Goal: Information Seeking & Learning: Learn about a topic

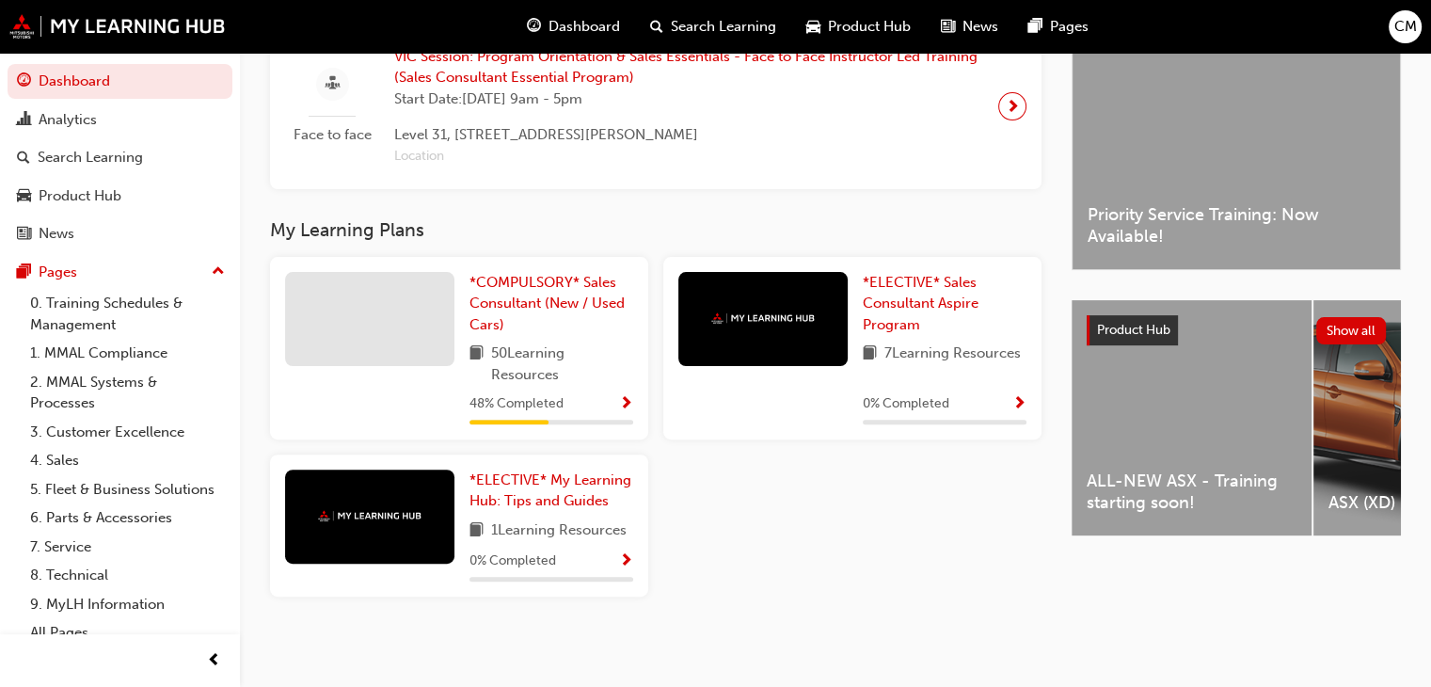
scroll to position [502, 0]
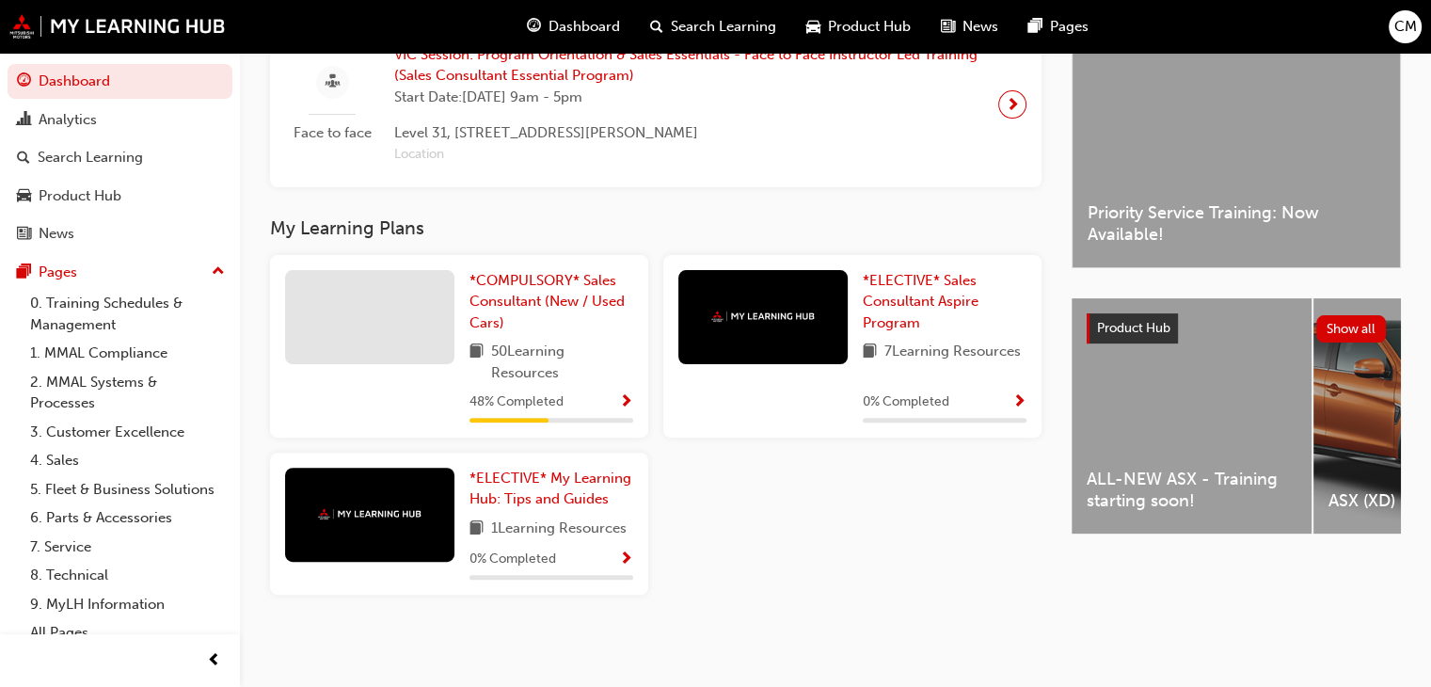
click at [598, 405] on div "48 % Completed" at bounding box center [552, 402] width 164 height 24
click at [557, 313] on link "*COMPULSORY* Sales Consultant (New / Used Cars)" at bounding box center [552, 302] width 164 height 64
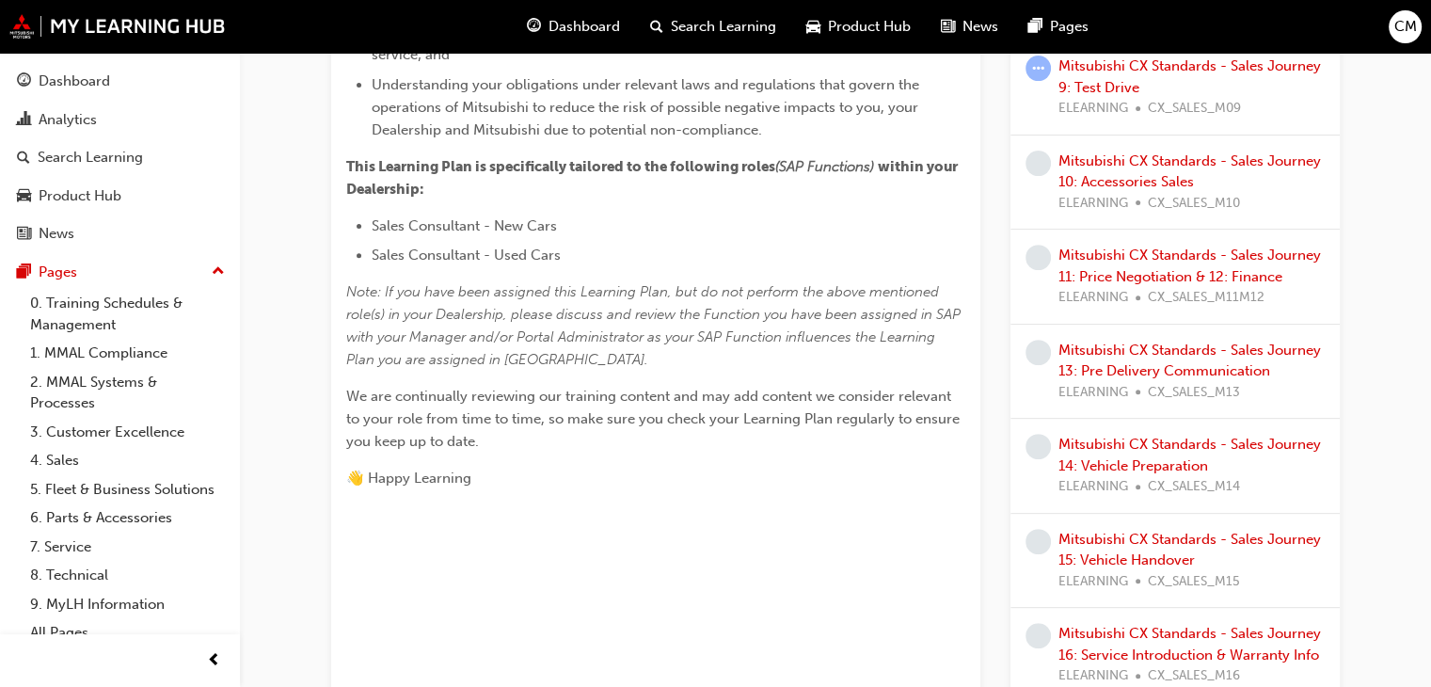
scroll to position [376, 0]
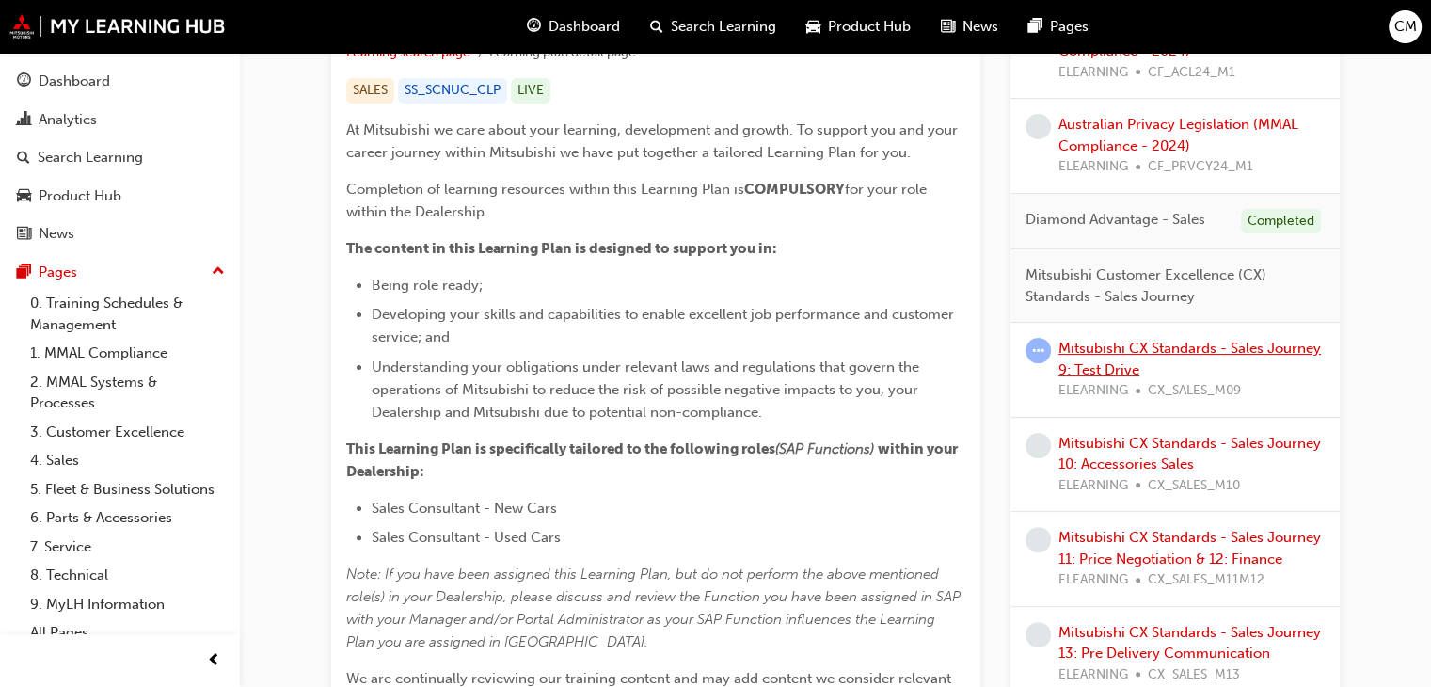
click at [1161, 347] on link "Mitsubishi CX Standards - Sales Journey 9: Test Drive" at bounding box center [1190, 359] width 263 height 39
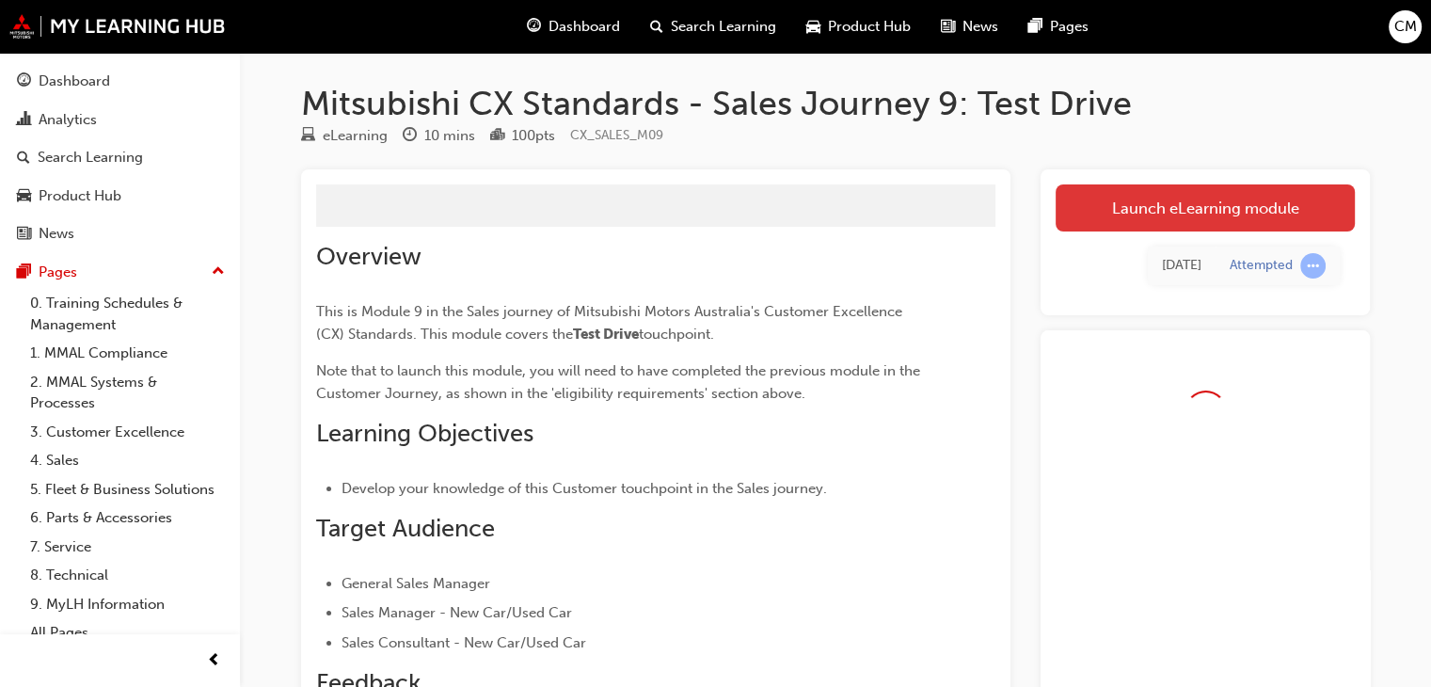
click at [1216, 191] on link "Launch eLearning module" at bounding box center [1205, 207] width 299 height 47
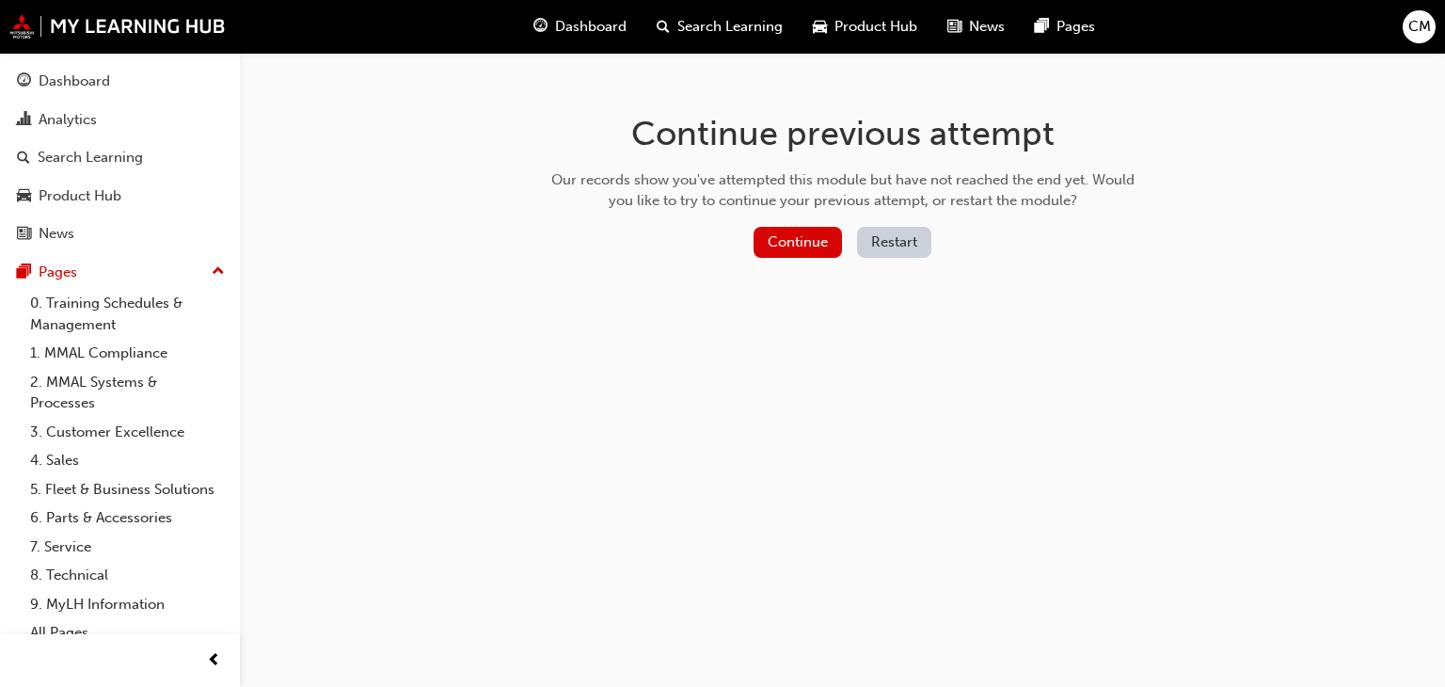
click at [794, 257] on div "Continue" at bounding box center [798, 242] width 88 height 31
click at [795, 244] on button "Continue" at bounding box center [798, 242] width 88 height 31
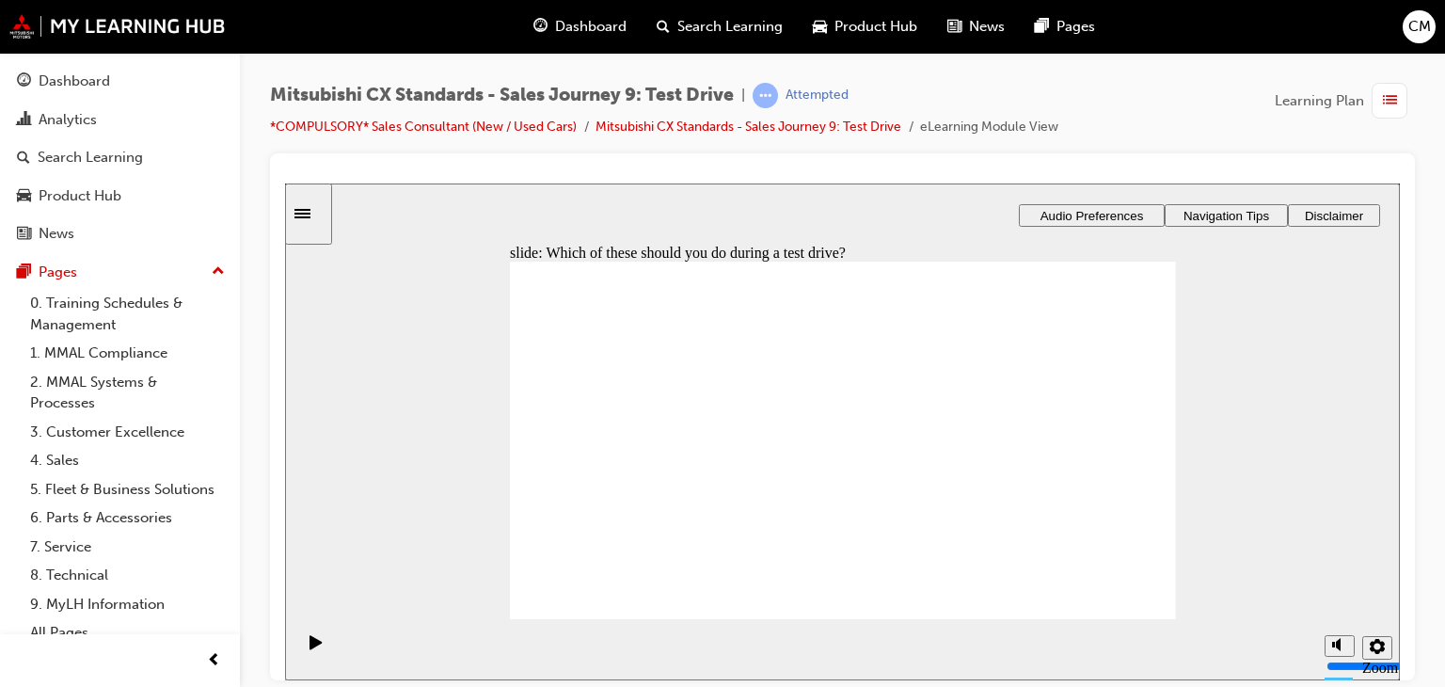
checkbox input "true"
click at [310, 649] on icon "Pause (Ctrl+Alt+P)" at bounding box center [316, 641] width 13 height 15
drag, startPoint x: 858, startPoint y: 537, endPoint x: 866, endPoint y: 554, distance: 18.5
drag, startPoint x: 1098, startPoint y: 594, endPoint x: 1108, endPoint y: 594, distance: 10.4
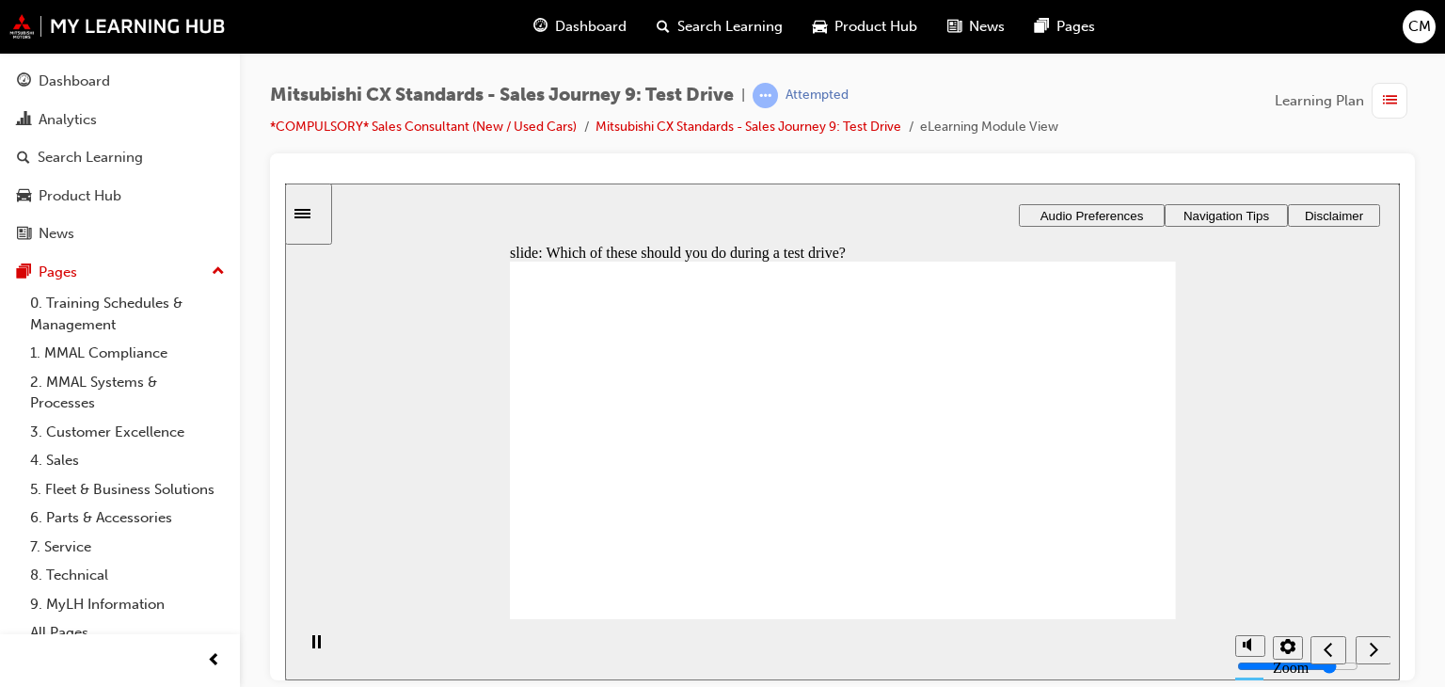
checkbox input "true"
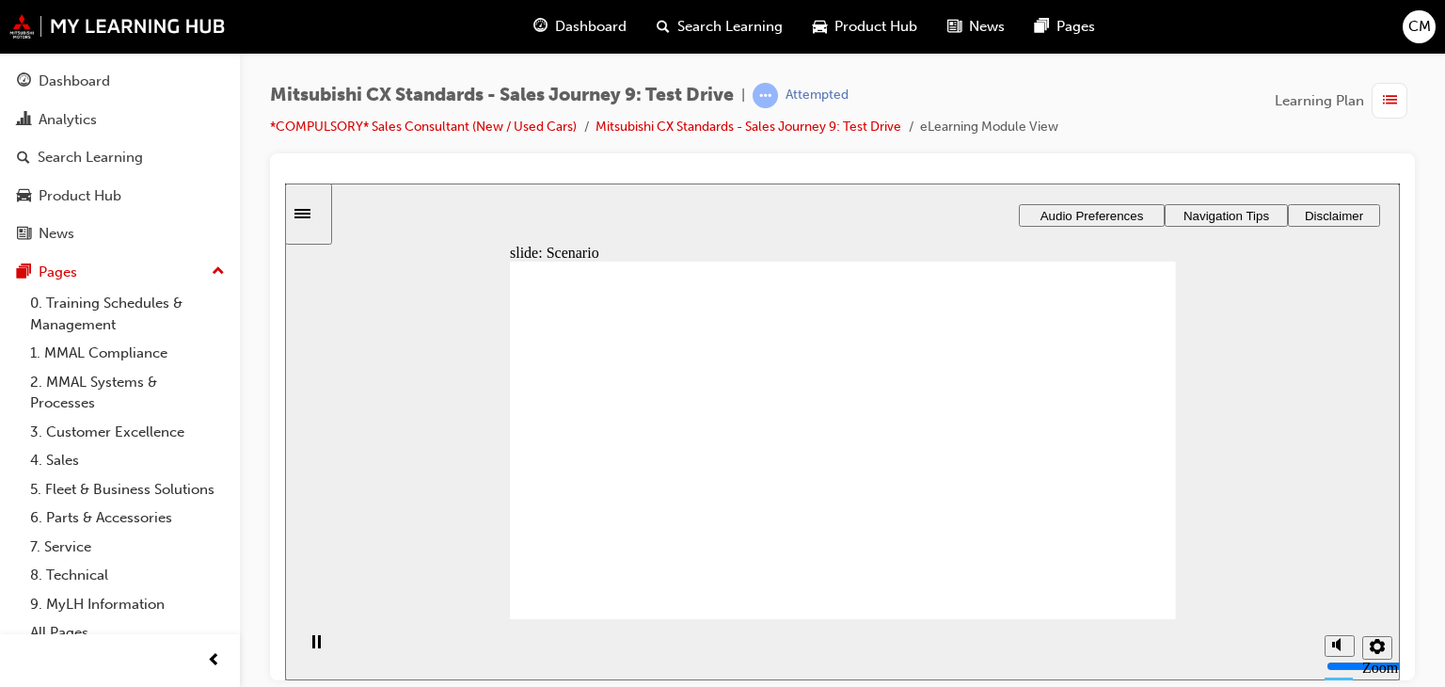
drag, startPoint x: 838, startPoint y: 531, endPoint x: 1065, endPoint y: 353, distance: 288.2
drag, startPoint x: 864, startPoint y: 357, endPoint x: 1050, endPoint y: 404, distance: 192.2
drag, startPoint x: 937, startPoint y: 406, endPoint x: 1142, endPoint y: 456, distance: 211.3
drag, startPoint x: 876, startPoint y: 443, endPoint x: 1079, endPoint y: 499, distance: 210.7
drag, startPoint x: 932, startPoint y: 488, endPoint x: 1123, endPoint y: 537, distance: 197.2
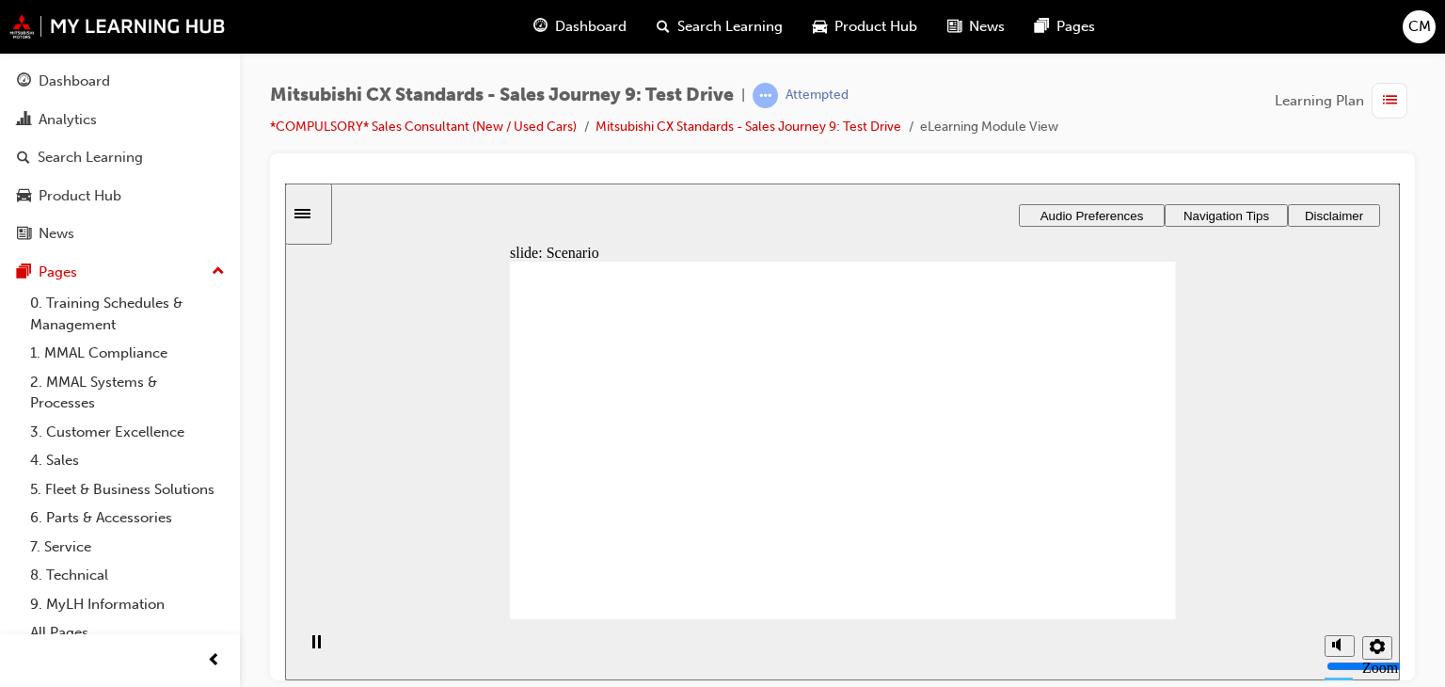
checkbox input "true"
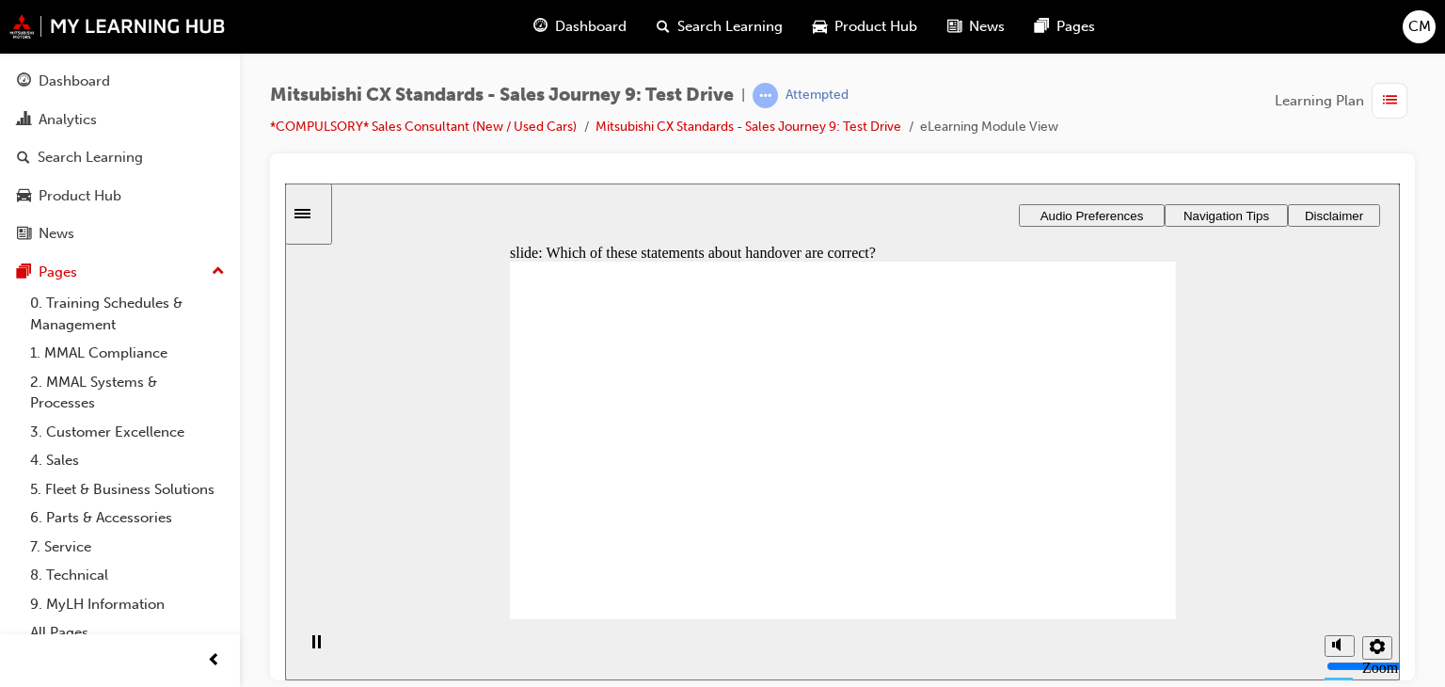
checkbox input "true"
drag, startPoint x: 706, startPoint y: 499, endPoint x: 714, endPoint y: 513, distance: 16.5
checkbox input "true"
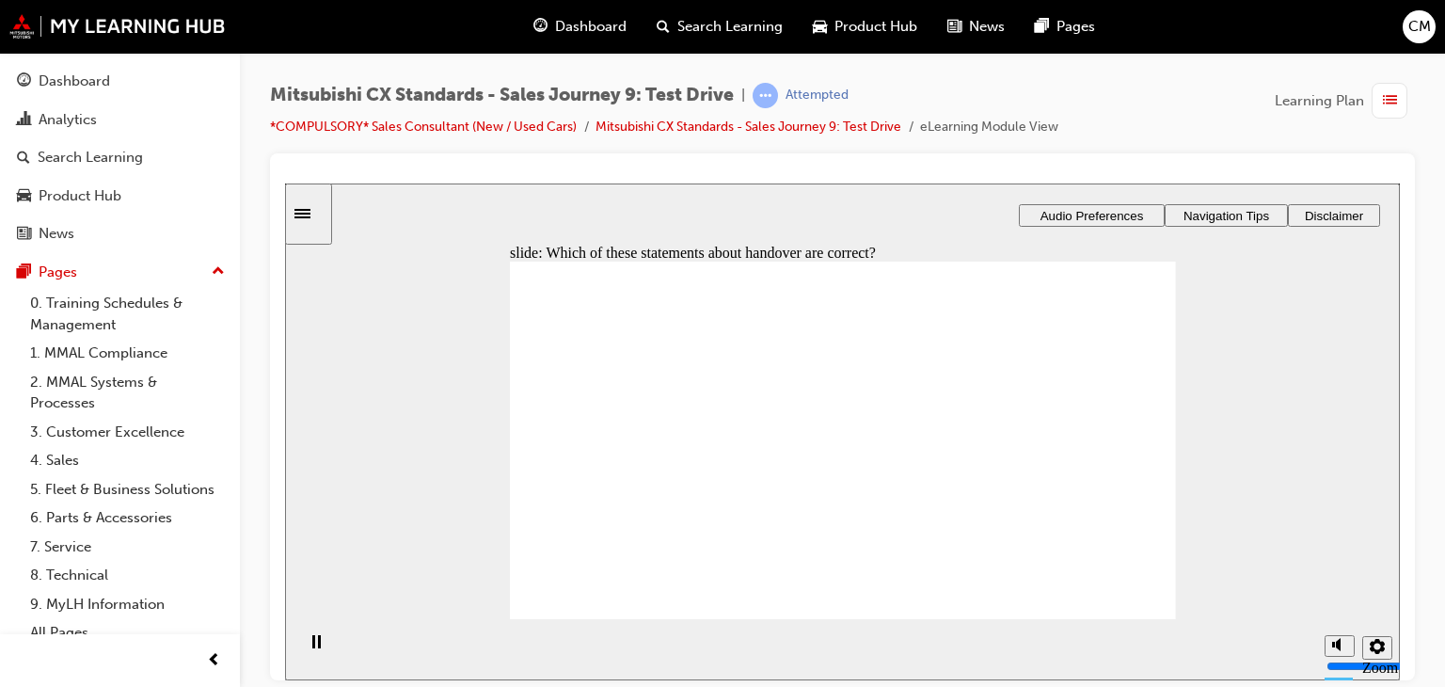
drag, startPoint x: 1126, startPoint y: 564, endPoint x: 1143, endPoint y: 595, distance: 35.4
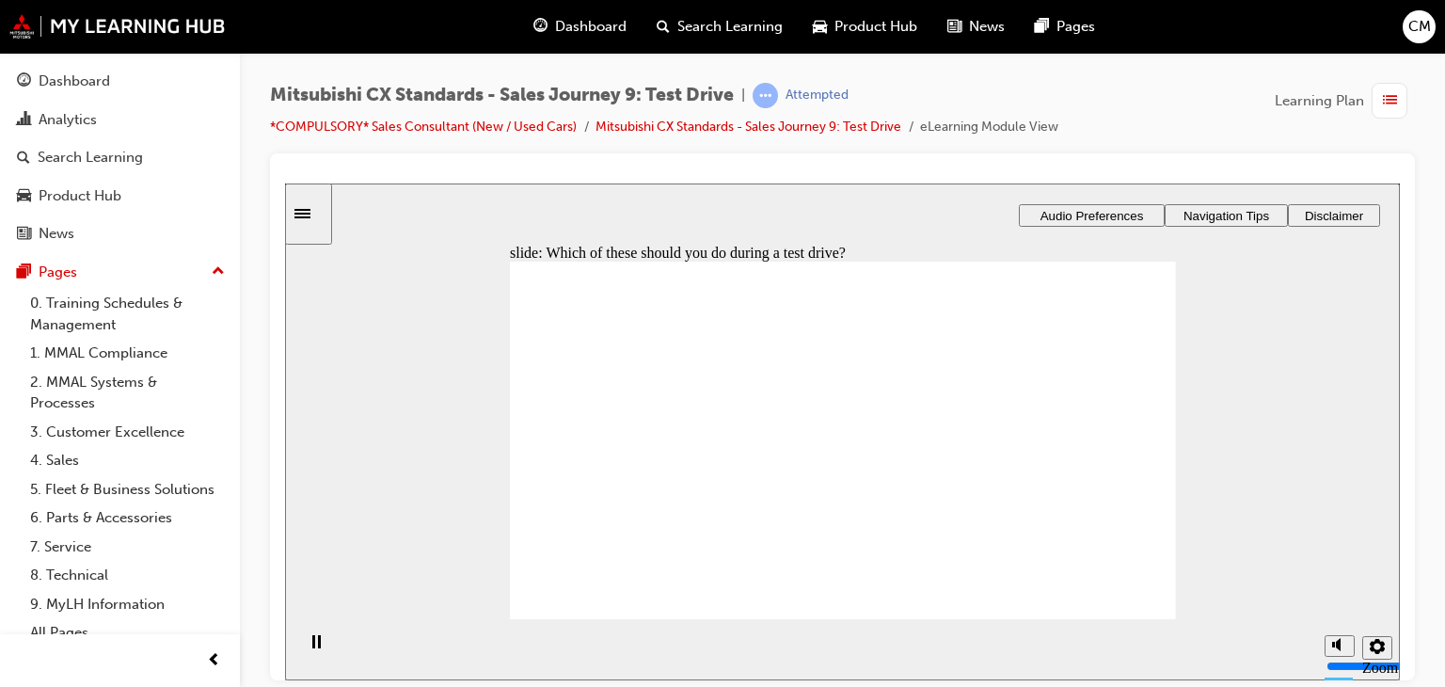
checkbox input "true"
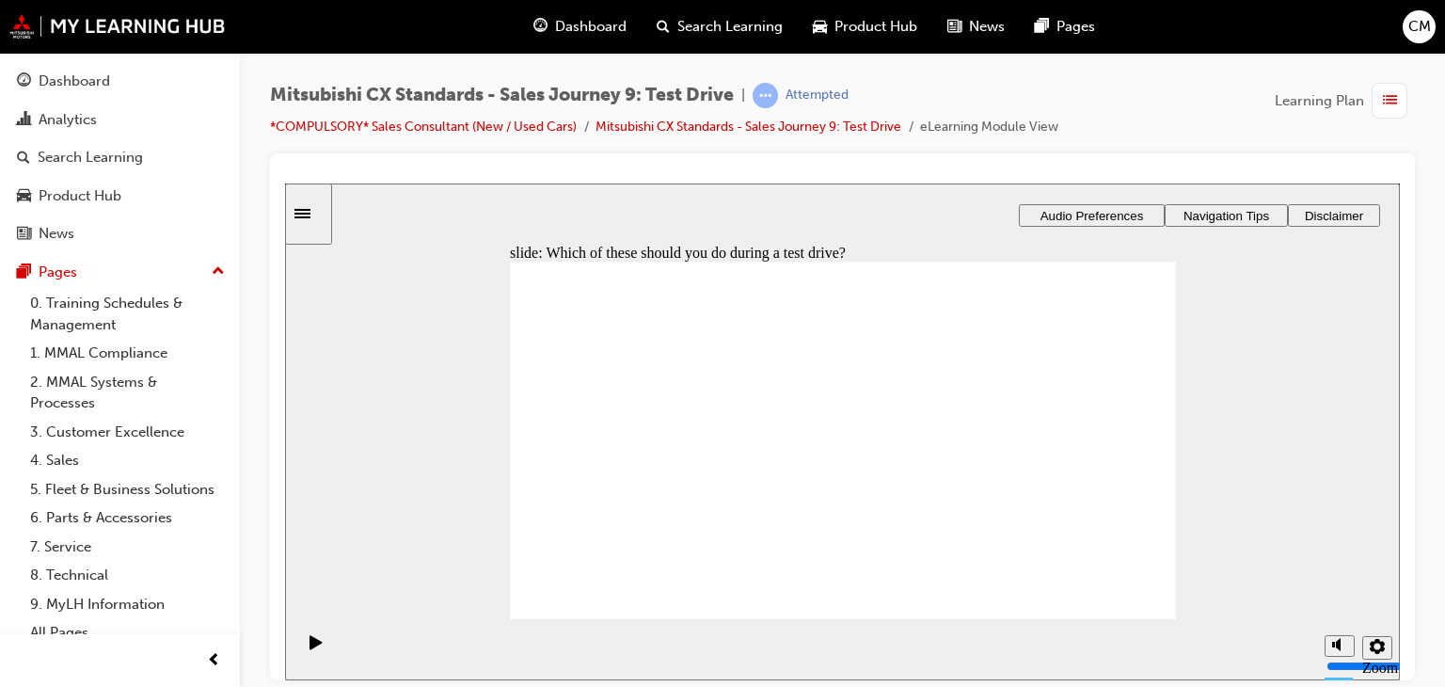
checkbox input "true"
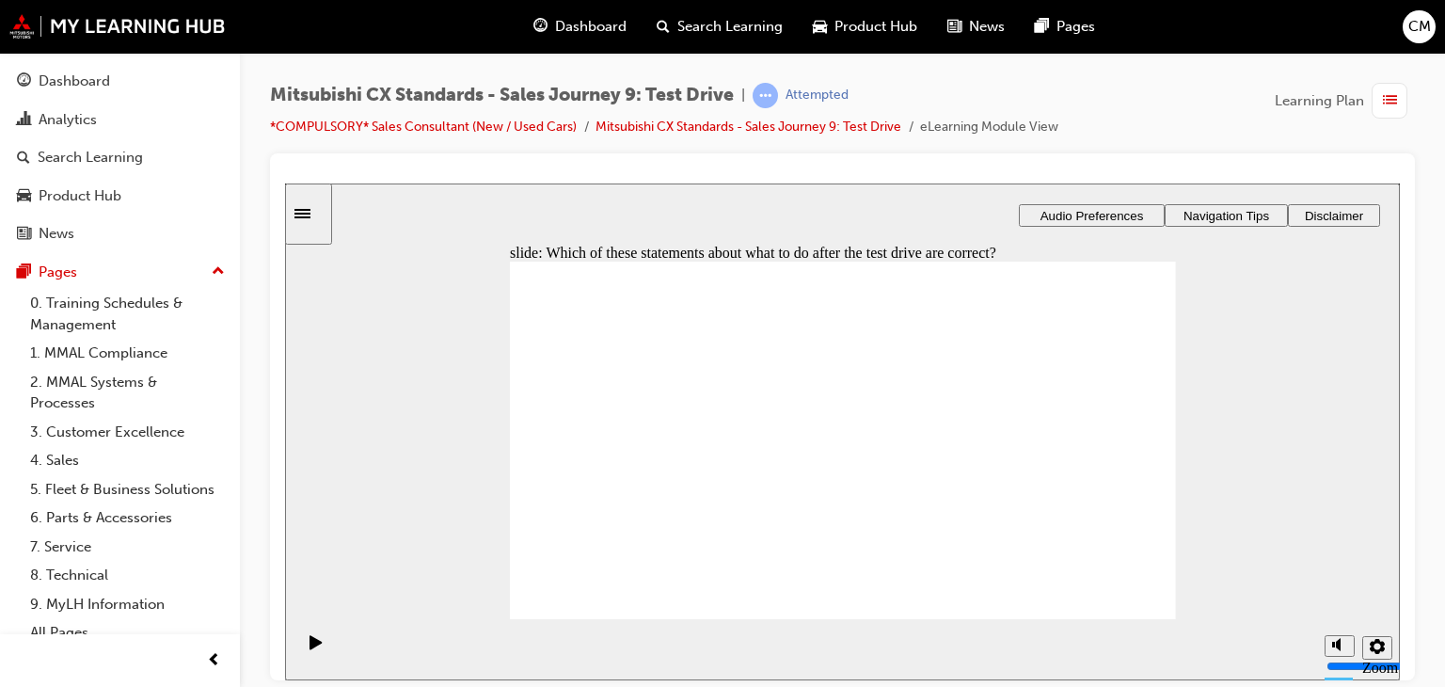
drag, startPoint x: 885, startPoint y: 534, endPoint x: 1082, endPoint y: 353, distance: 267.0
drag, startPoint x: 914, startPoint y: 402, endPoint x: 1129, endPoint y: 398, distance: 215.5
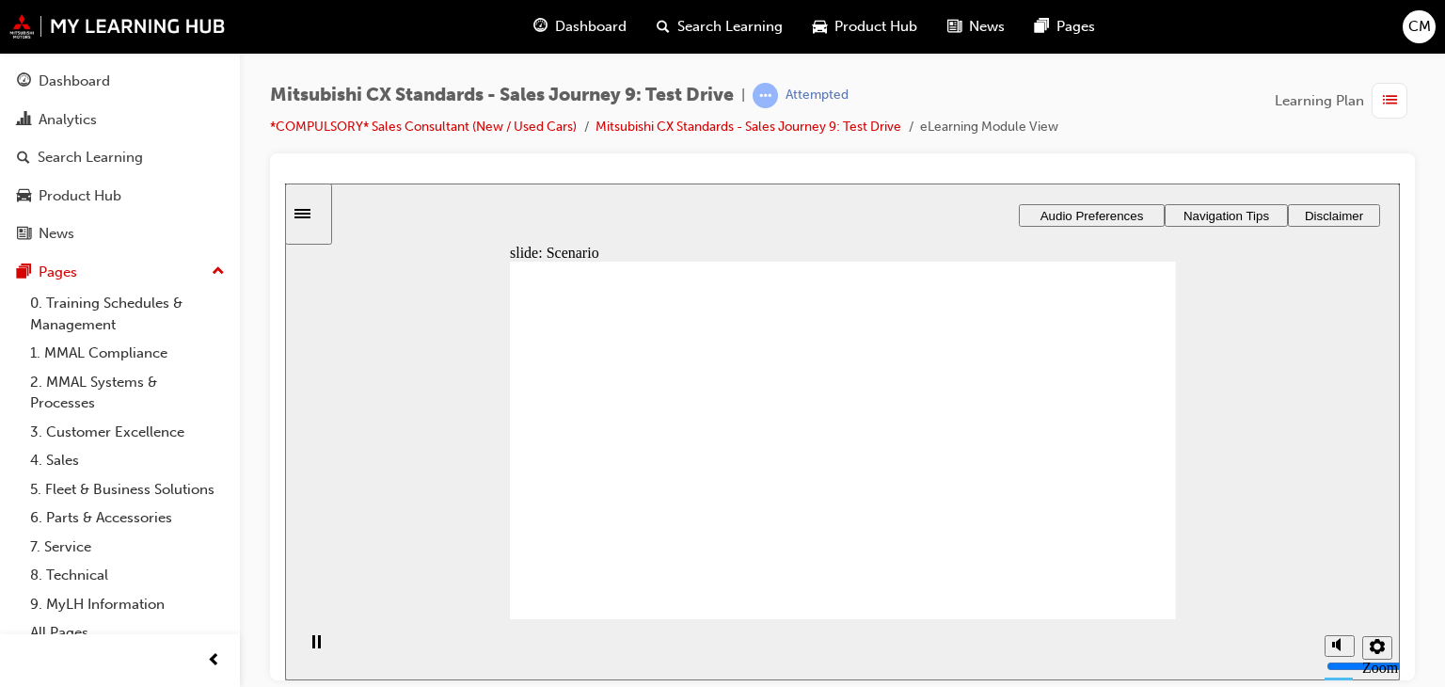
drag, startPoint x: 898, startPoint y: 447, endPoint x: 1090, endPoint y: 439, distance: 192.1
drag, startPoint x: 908, startPoint y: 500, endPoint x: 1098, endPoint y: 486, distance: 190.5
drag, startPoint x: 866, startPoint y: 369, endPoint x: 1120, endPoint y: 526, distance: 298.7
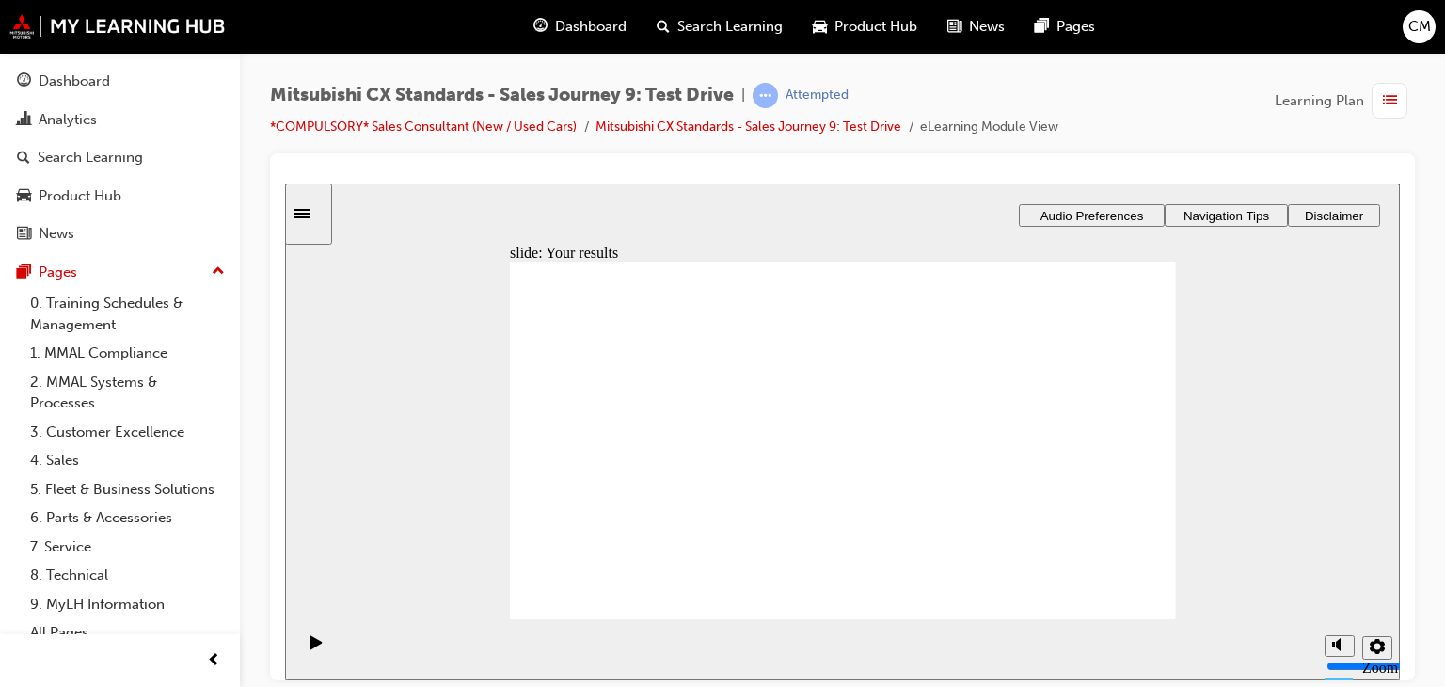
checkbox input "true"
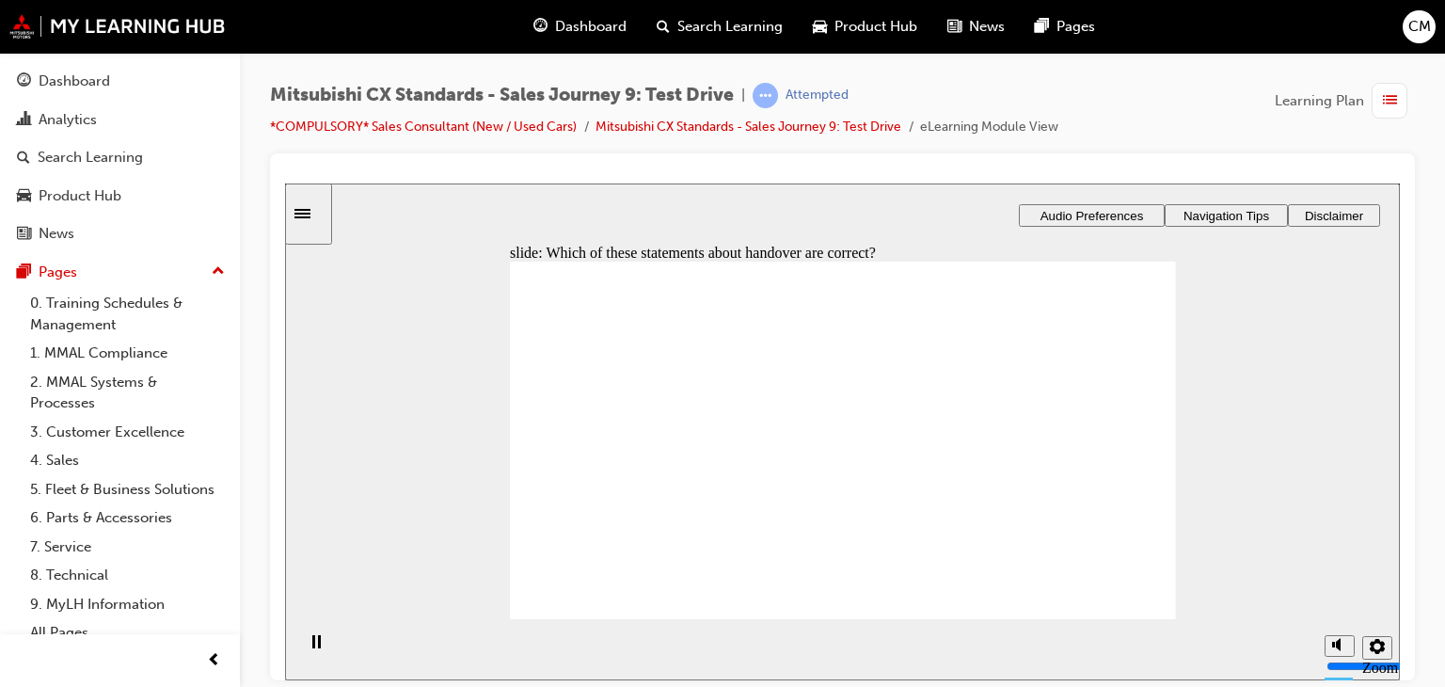
drag, startPoint x: 871, startPoint y: 536, endPoint x: 1099, endPoint y: 360, distance: 287.8
drag, startPoint x: 812, startPoint y: 338, endPoint x: 1024, endPoint y: 530, distance: 285.8
drag, startPoint x: 877, startPoint y: 400, endPoint x: 1095, endPoint y: 493, distance: 237.3
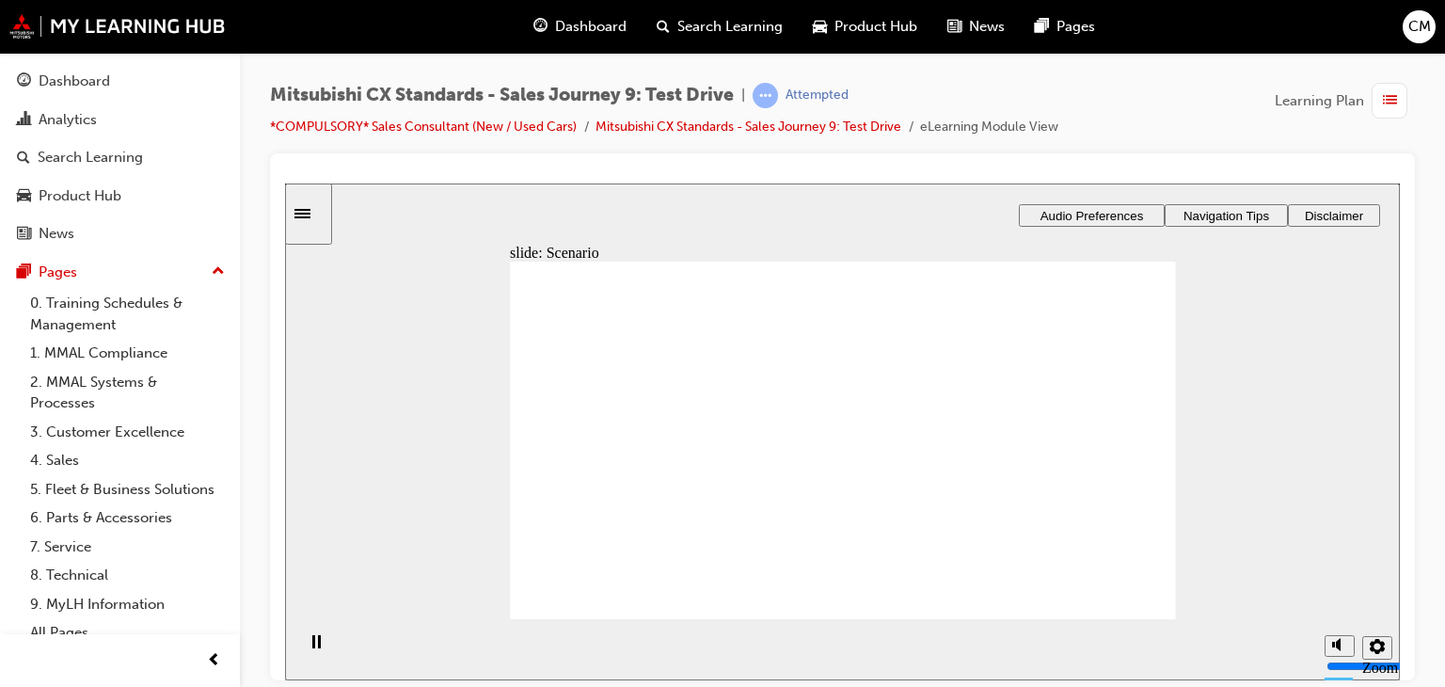
drag, startPoint x: 871, startPoint y: 496, endPoint x: 1079, endPoint y: 391, distance: 232.7
drag, startPoint x: 876, startPoint y: 450, endPoint x: 1088, endPoint y: 447, distance: 211.7
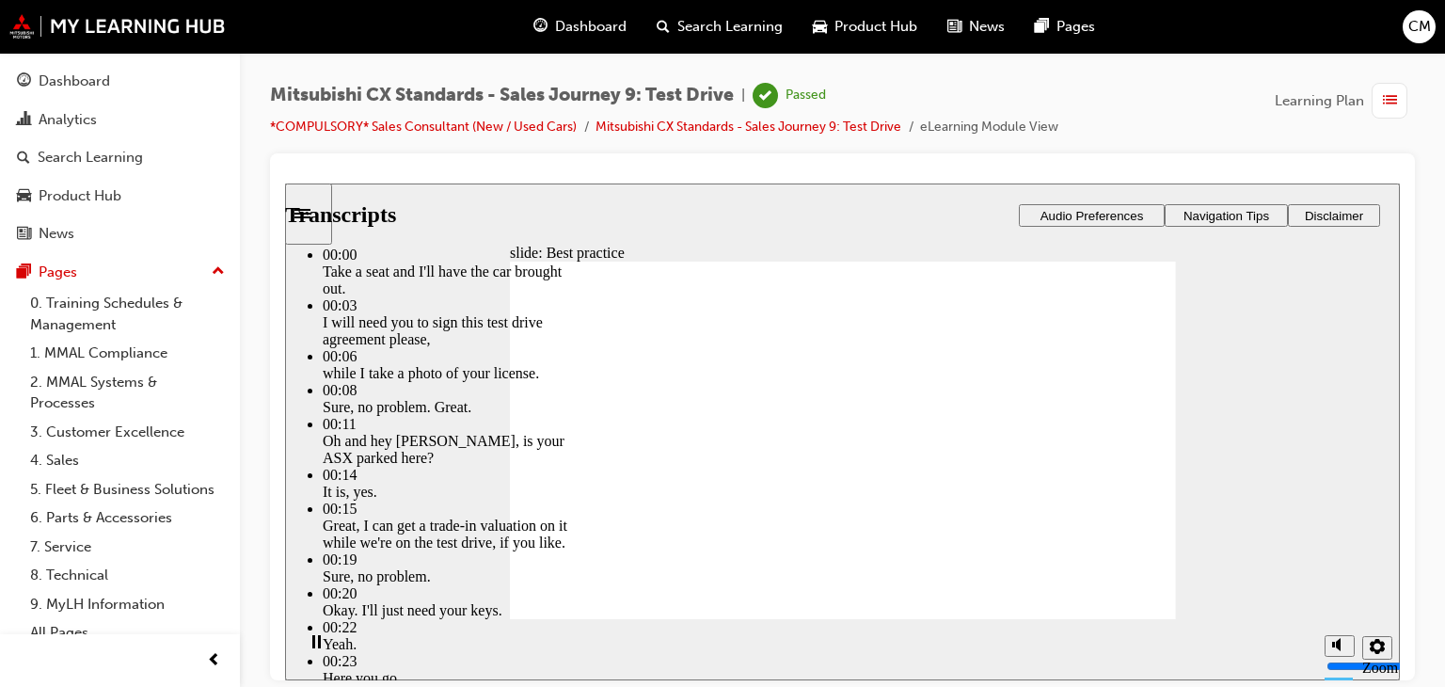
type input "170"
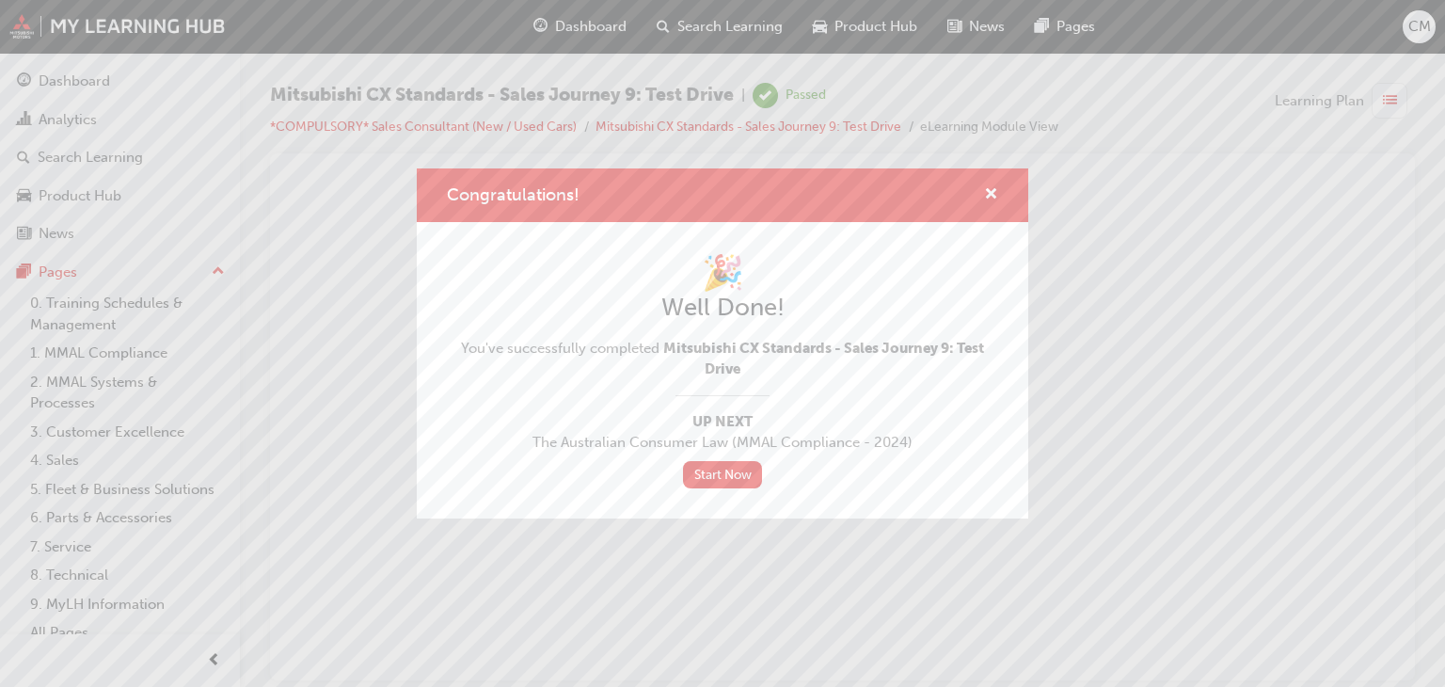
click at [978, 193] on div "Congratulations!" at bounding box center [983, 195] width 29 height 24
click at [994, 192] on span "cross-icon" at bounding box center [991, 195] width 14 height 17
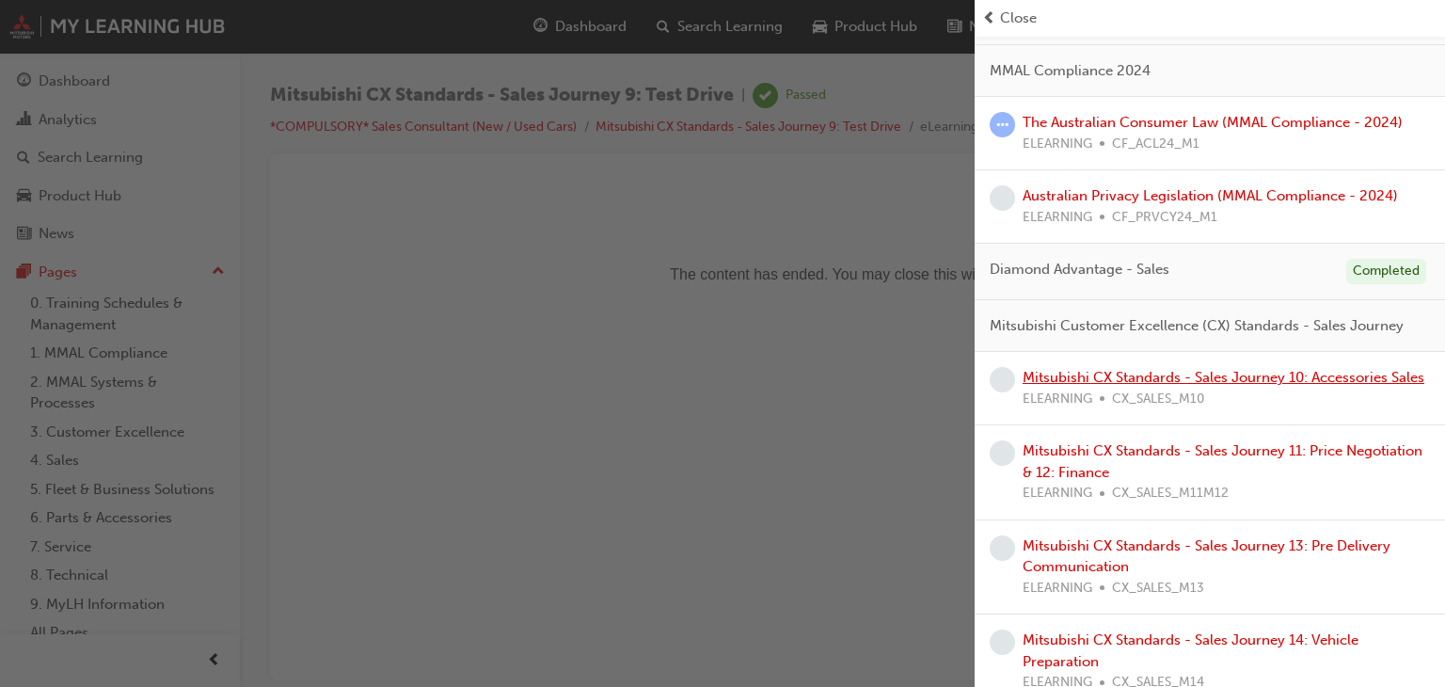
scroll to position [282, 0]
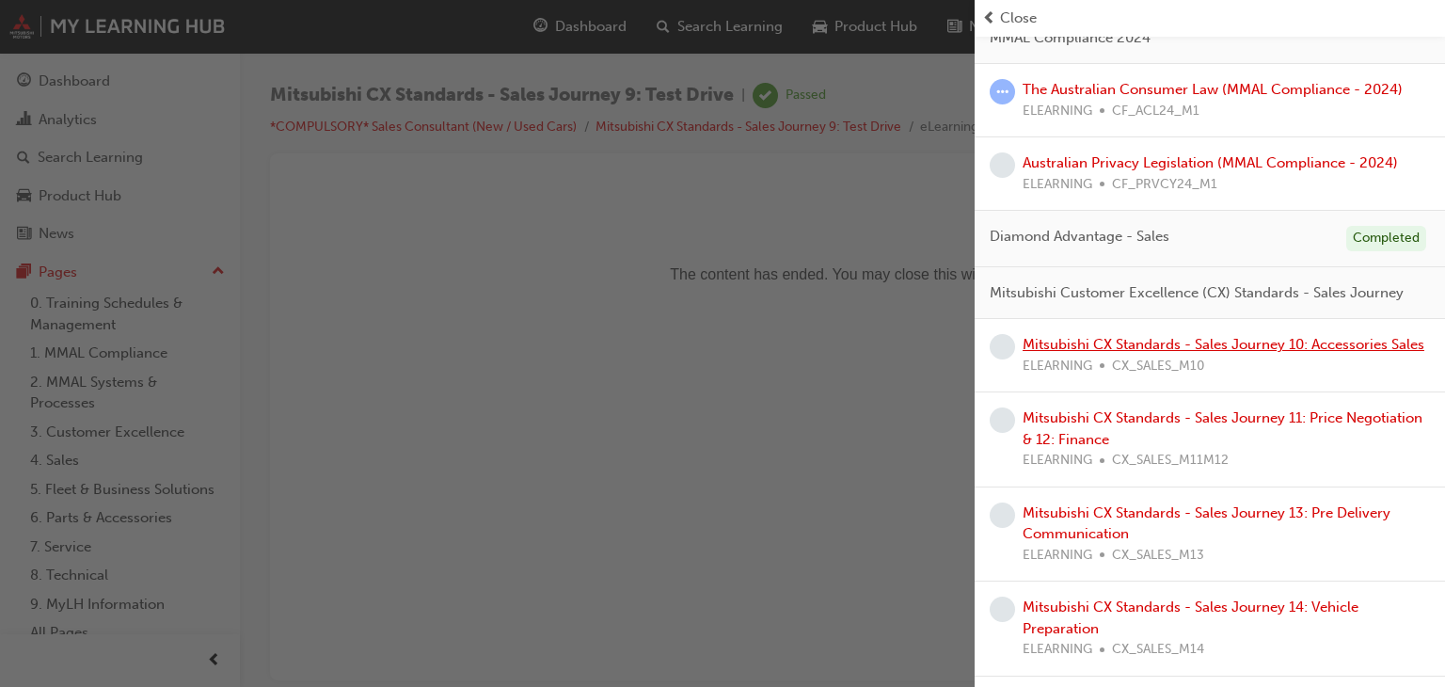
click at [1224, 353] on link "Mitsubishi CX Standards - Sales Journey 10: Accessories Sales" at bounding box center [1224, 344] width 402 height 17
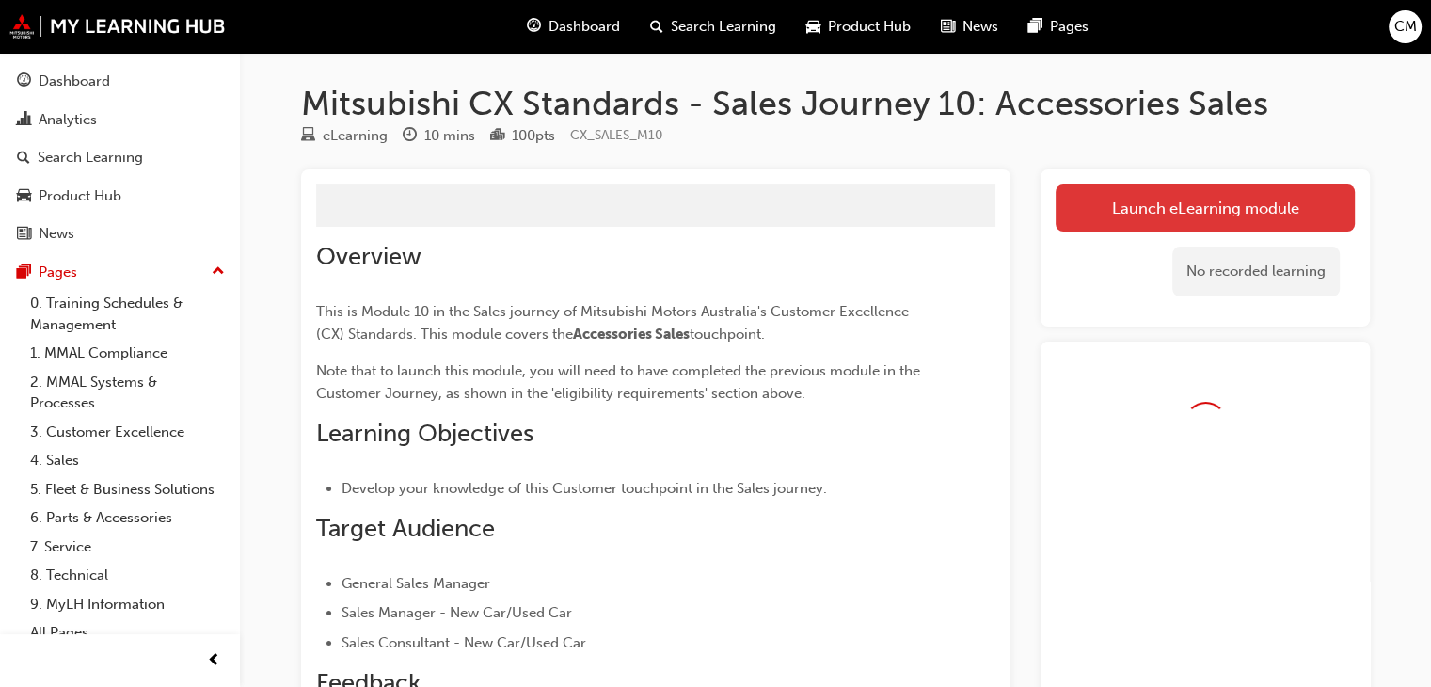
click at [1187, 218] on link "Launch eLearning module" at bounding box center [1205, 207] width 299 height 47
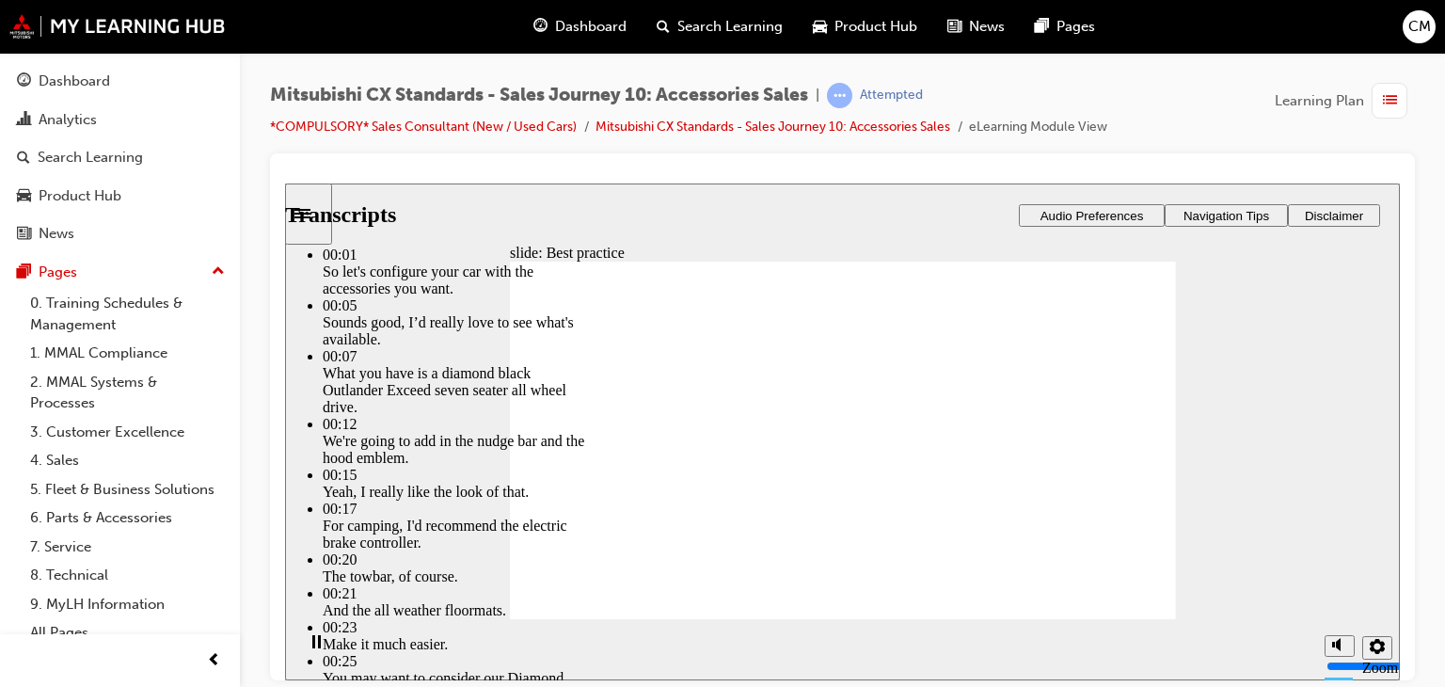
type input "89"
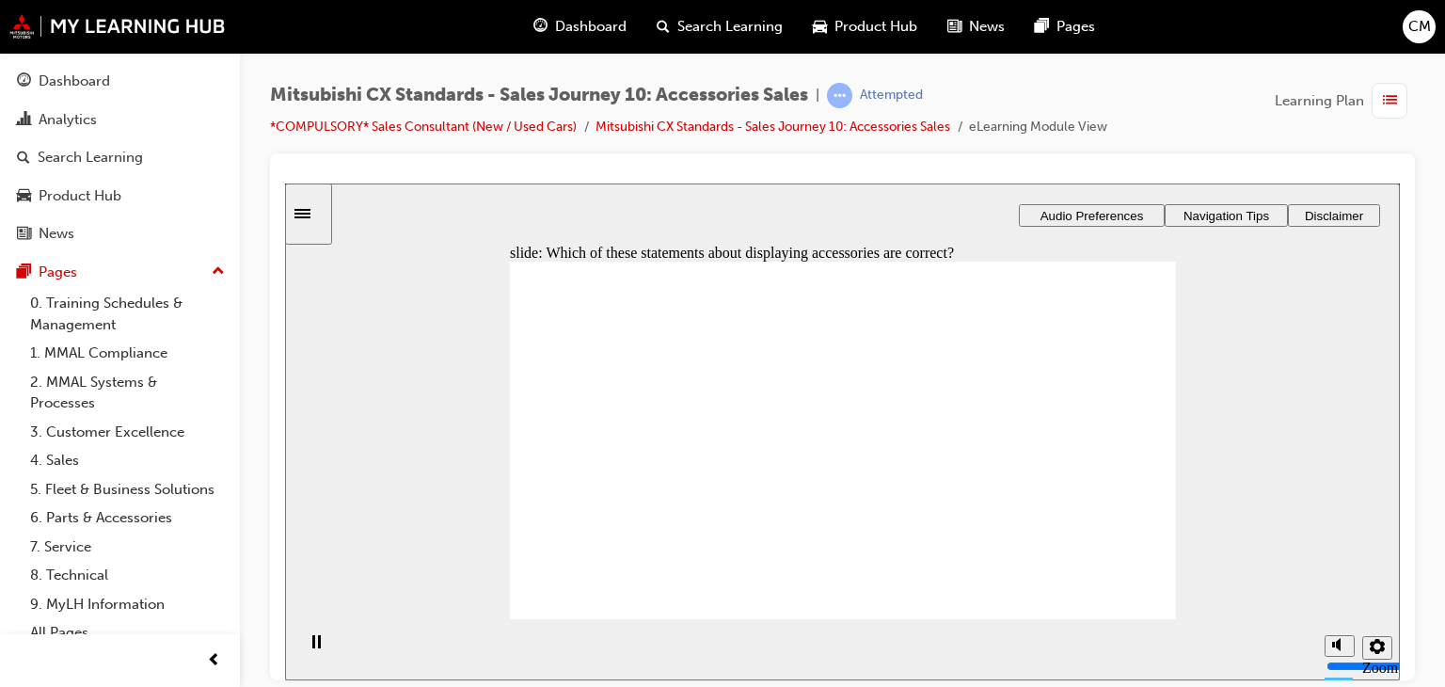
checkbox input "true"
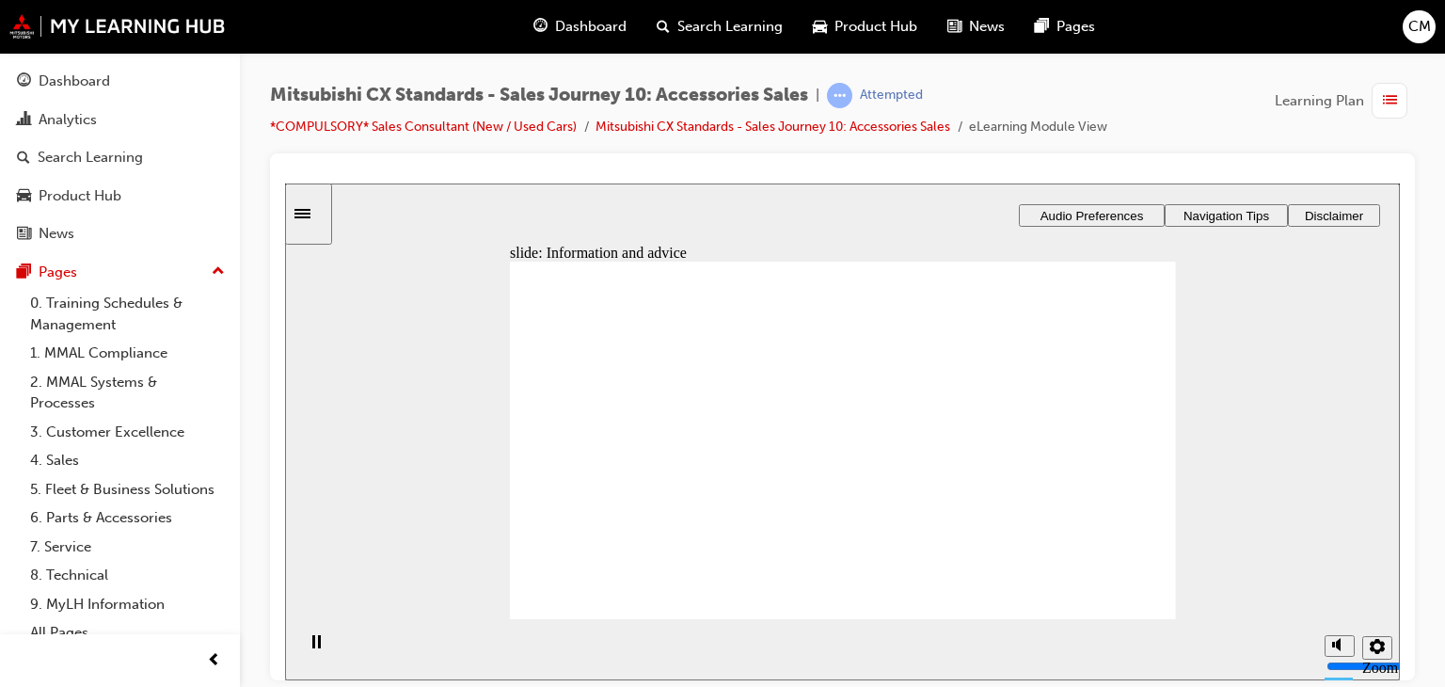
drag, startPoint x: 645, startPoint y: 499, endPoint x: 1082, endPoint y: 408, distance: 446.8
drag, startPoint x: 645, startPoint y: 489, endPoint x: 866, endPoint y: 370, distance: 250.5
drag, startPoint x: 668, startPoint y: 485, endPoint x: 1075, endPoint y: 428, distance: 411.3
drag, startPoint x: 665, startPoint y: 485, endPoint x: 848, endPoint y: 436, distance: 189.0
drag, startPoint x: 681, startPoint y: 488, endPoint x: 915, endPoint y: 457, distance: 235.4
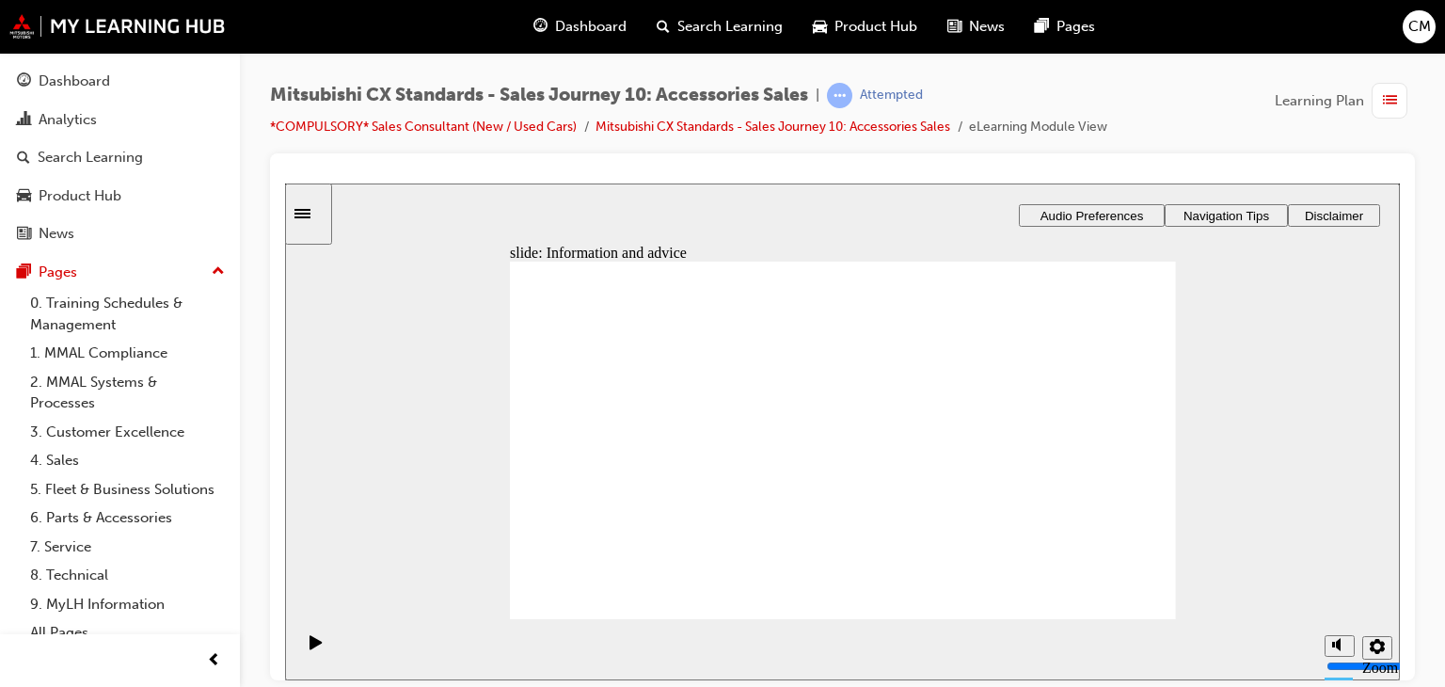
drag, startPoint x: 680, startPoint y: 495, endPoint x: 906, endPoint y: 505, distance: 226.1
checkbox input "true"
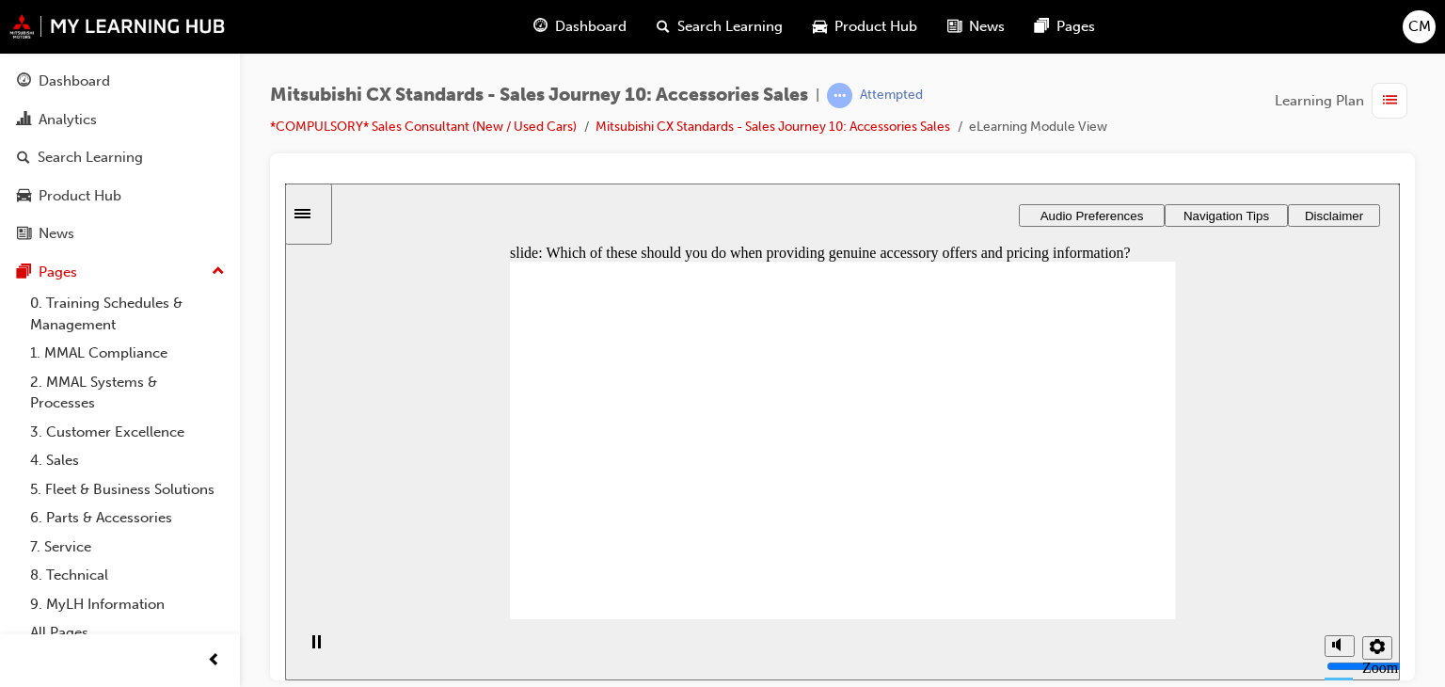
drag, startPoint x: 642, startPoint y: 481, endPoint x: 856, endPoint y: 362, distance: 245.1
drag, startPoint x: 640, startPoint y: 485, endPoint x: 851, endPoint y: 424, distance: 219.2
drag, startPoint x: 664, startPoint y: 489, endPoint x: 1123, endPoint y: 356, distance: 477.3
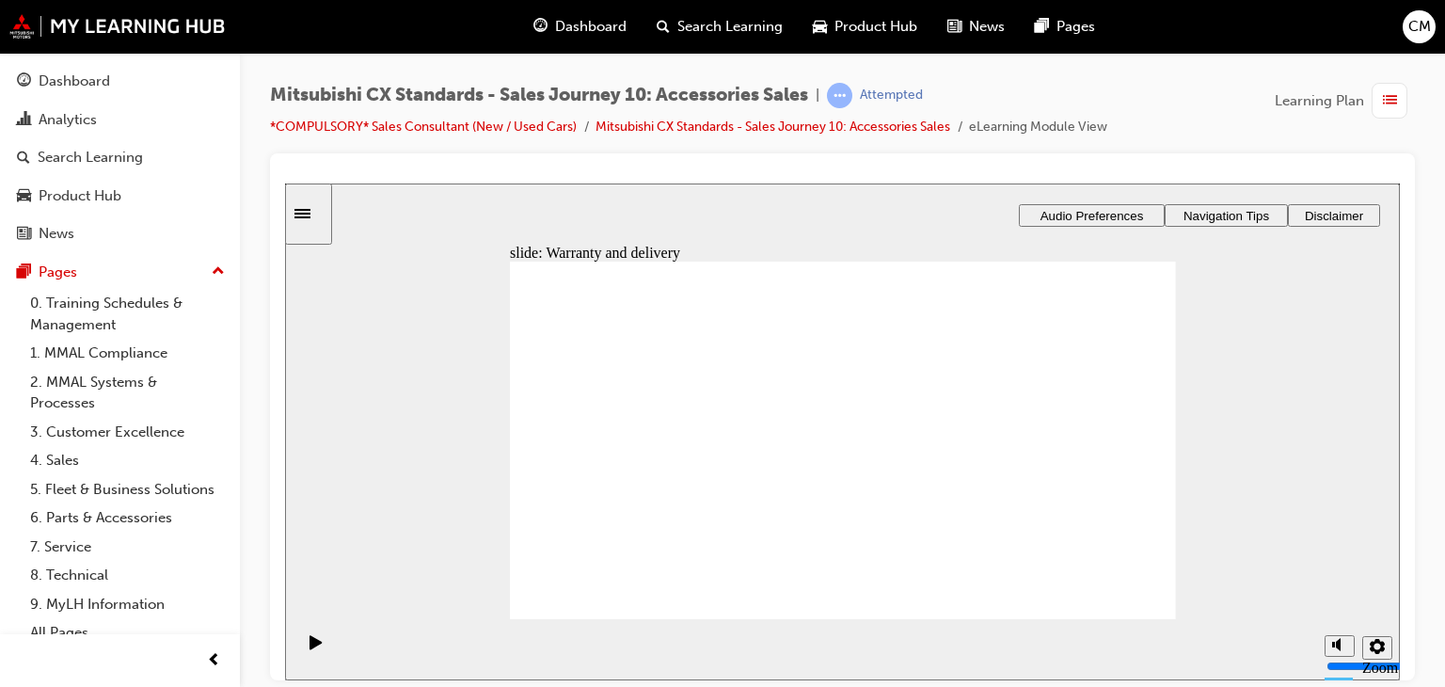
drag, startPoint x: 629, startPoint y: 496, endPoint x: 810, endPoint y: 500, distance: 181.6
drag, startPoint x: 636, startPoint y: 492, endPoint x: 807, endPoint y: 538, distance: 177.3
